Goal: Task Accomplishment & Management: Complete application form

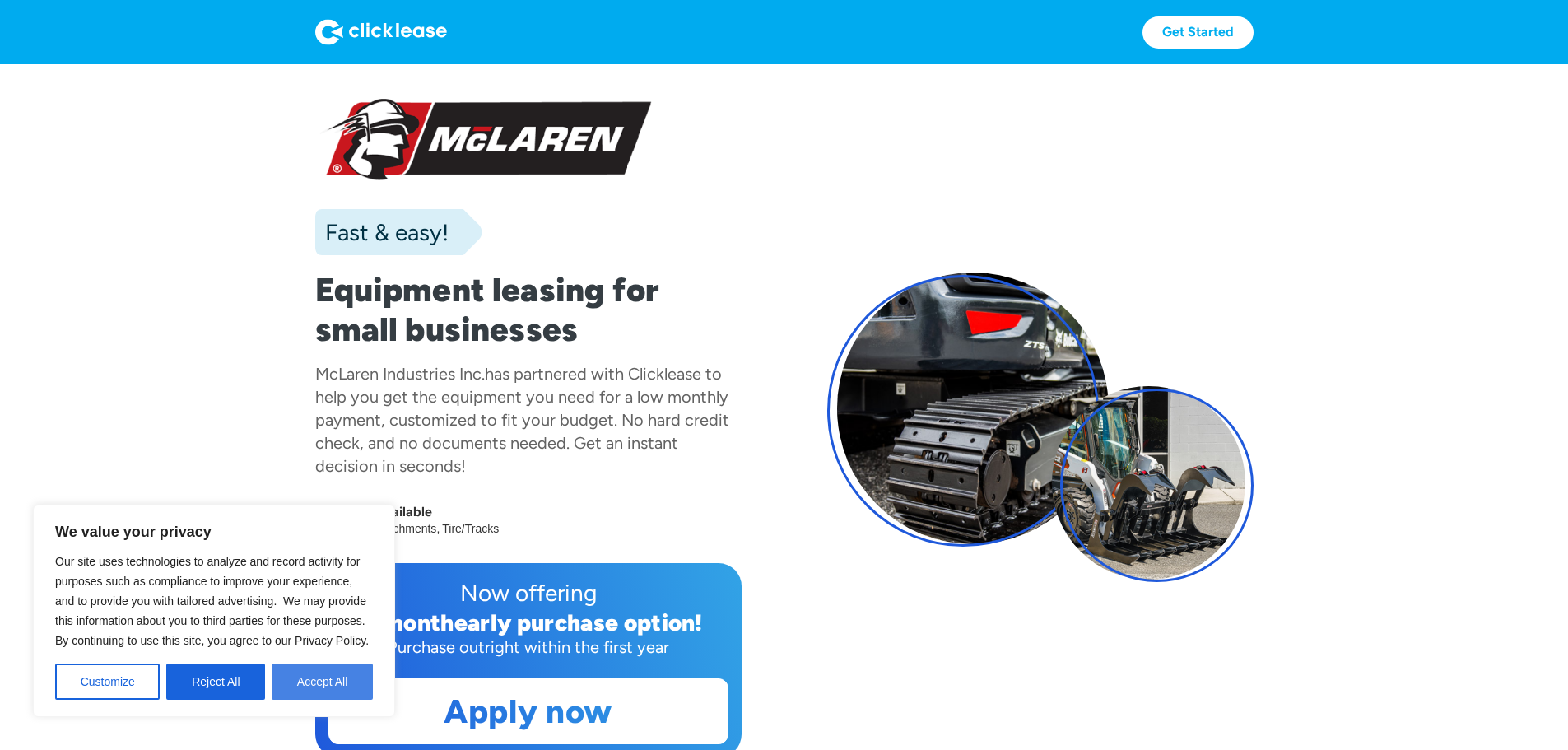
click at [315, 676] on button "Accept All" at bounding box center [323, 682] width 101 height 36
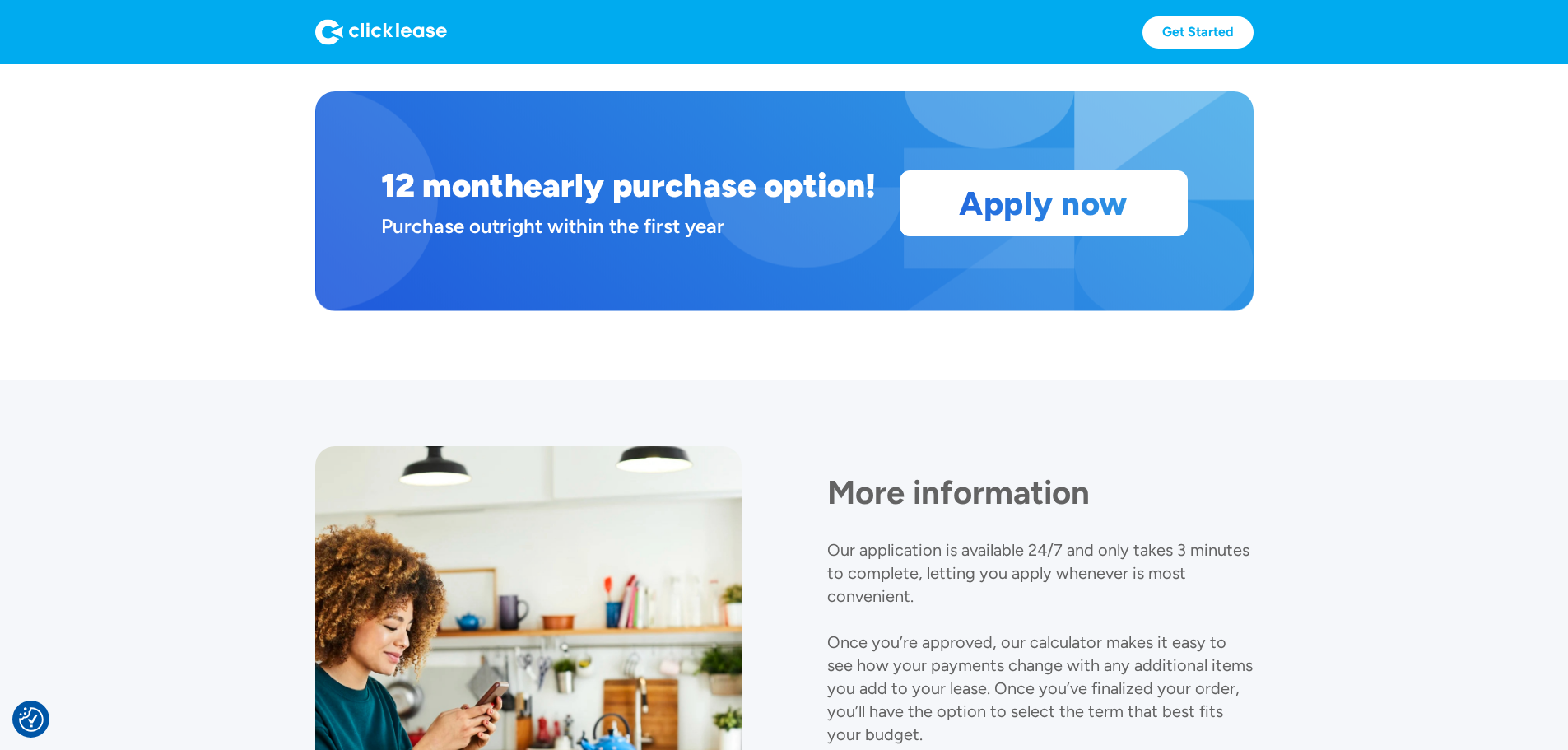
scroll to position [1546, 0]
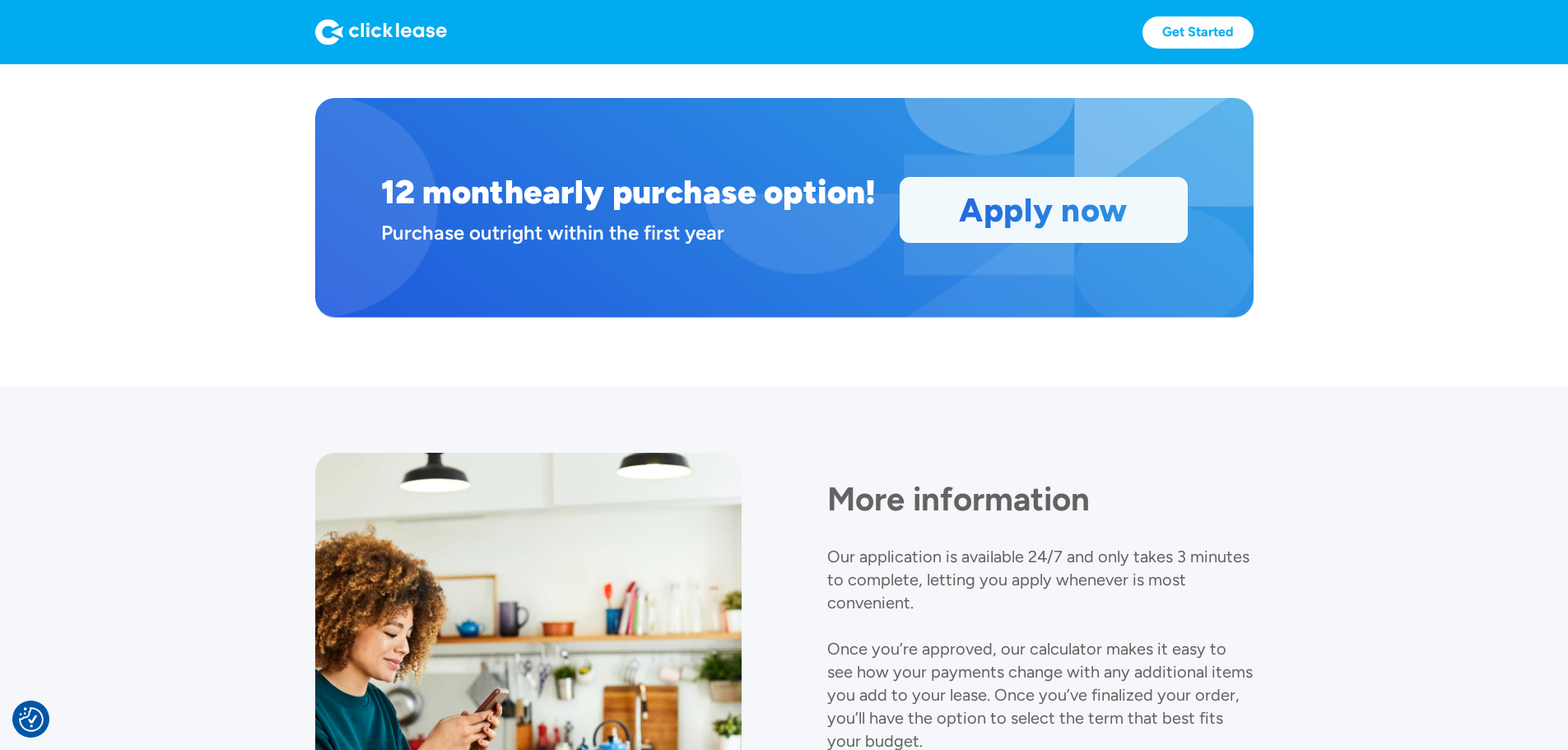
click at [1187, 242] on link "Apply now" at bounding box center [1044, 210] width 286 height 64
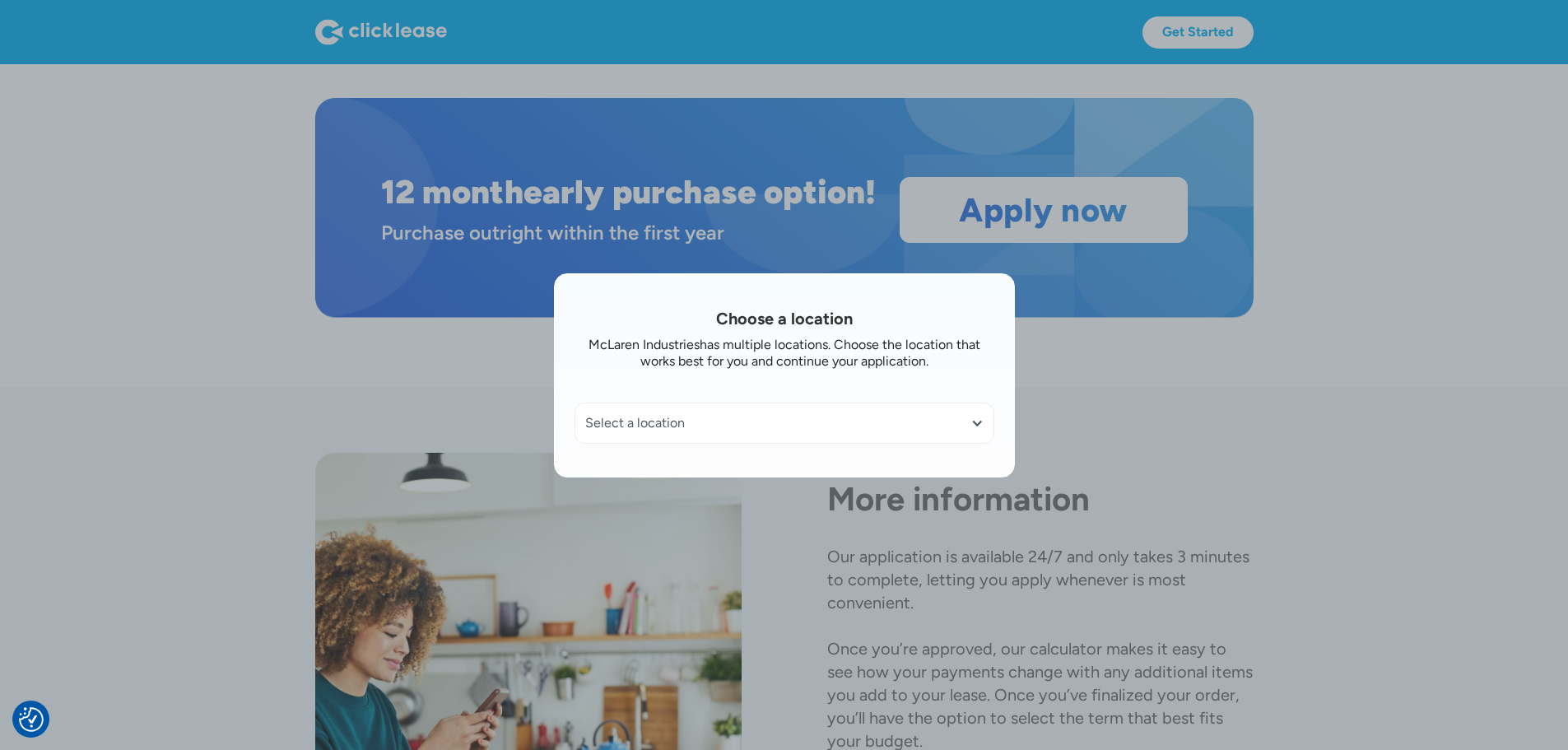
click at [983, 423] on div at bounding box center [978, 423] width 14 height 14
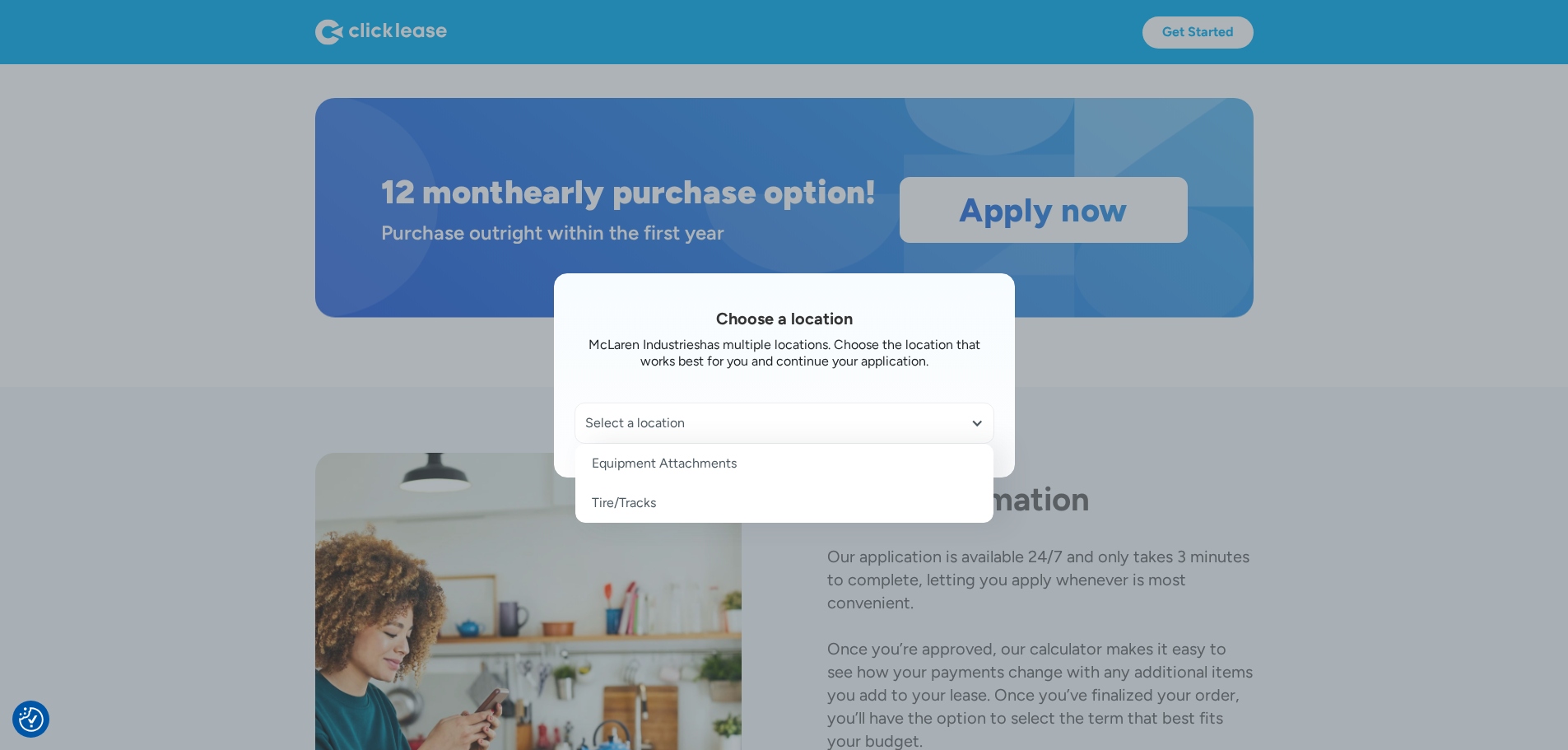
click at [648, 467] on link "Equipment Attachments" at bounding box center [784, 464] width 418 height 40
